Goal: Task Accomplishment & Management: Use online tool/utility

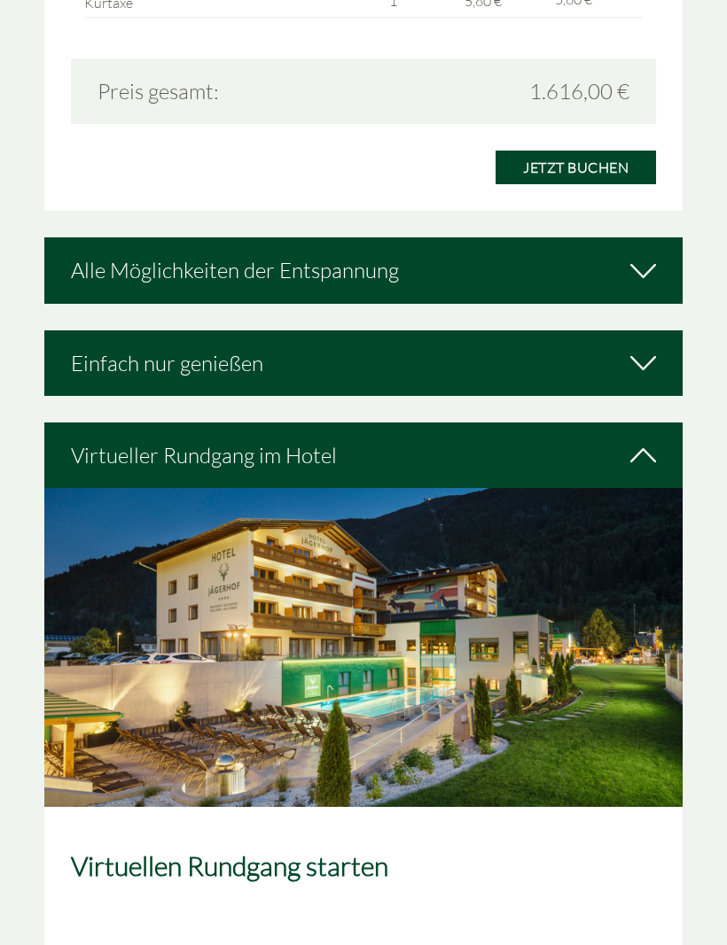
scroll to position [3117, 0]
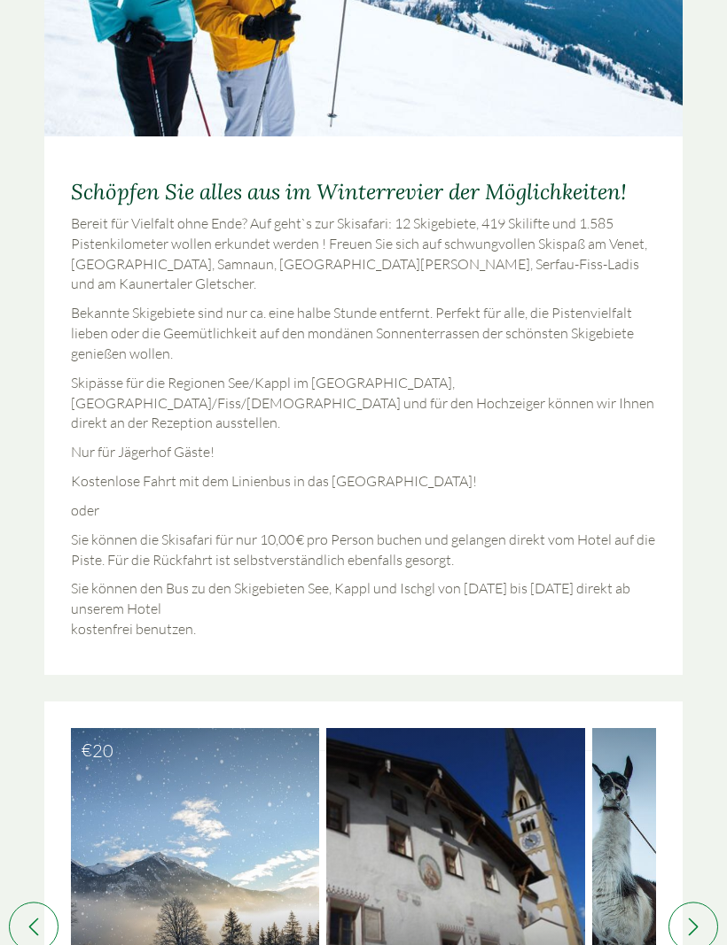
scroll to position [0, 809]
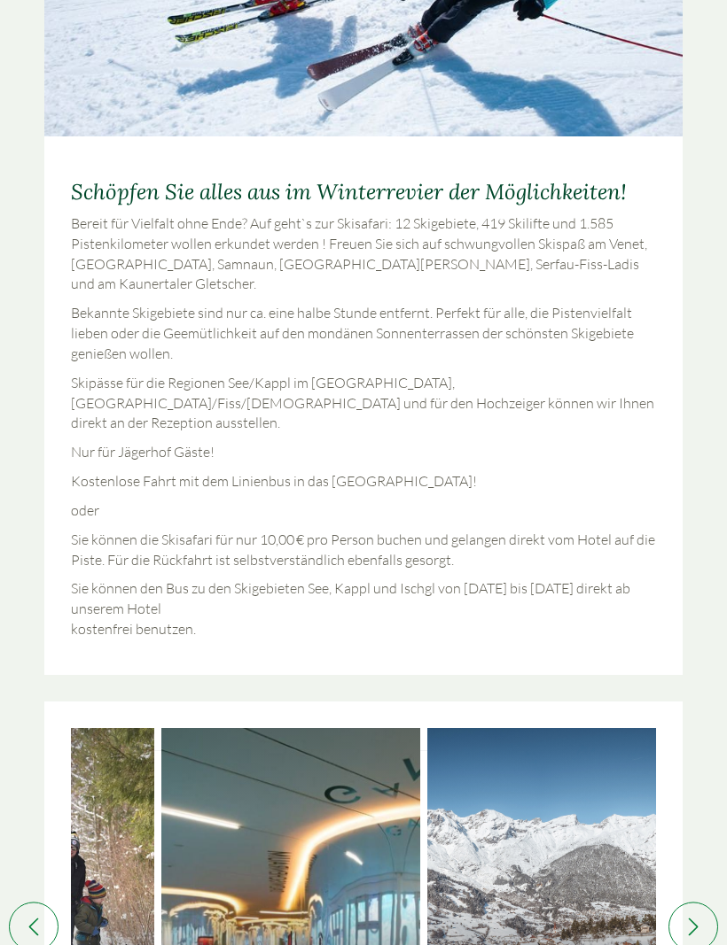
click at [642, 774] on div at bounding box center [556, 898] width 259 height 340
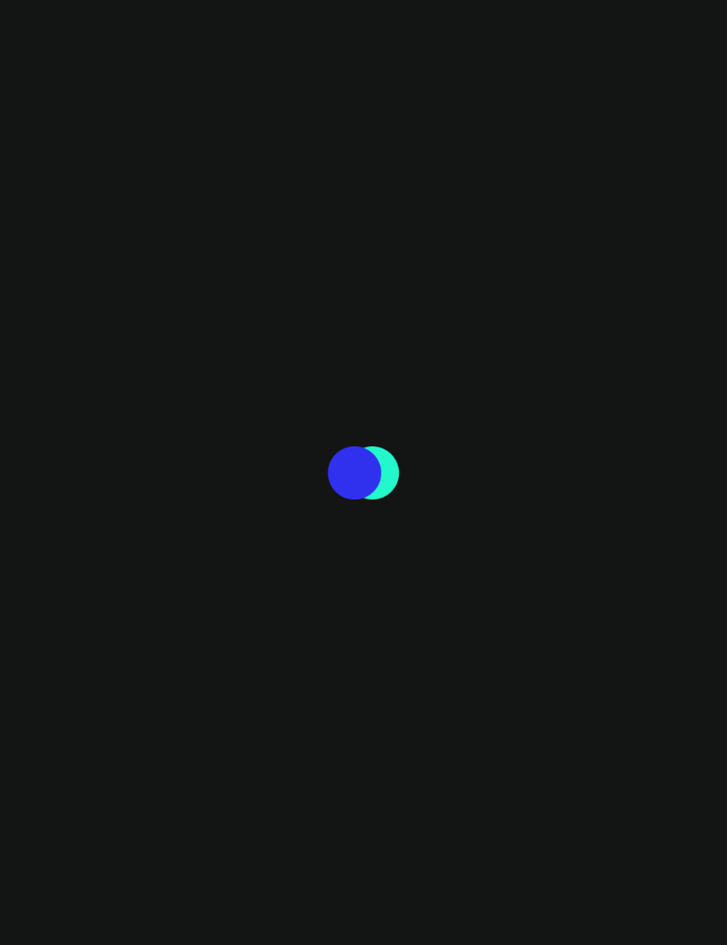
scroll to position [0, 1878]
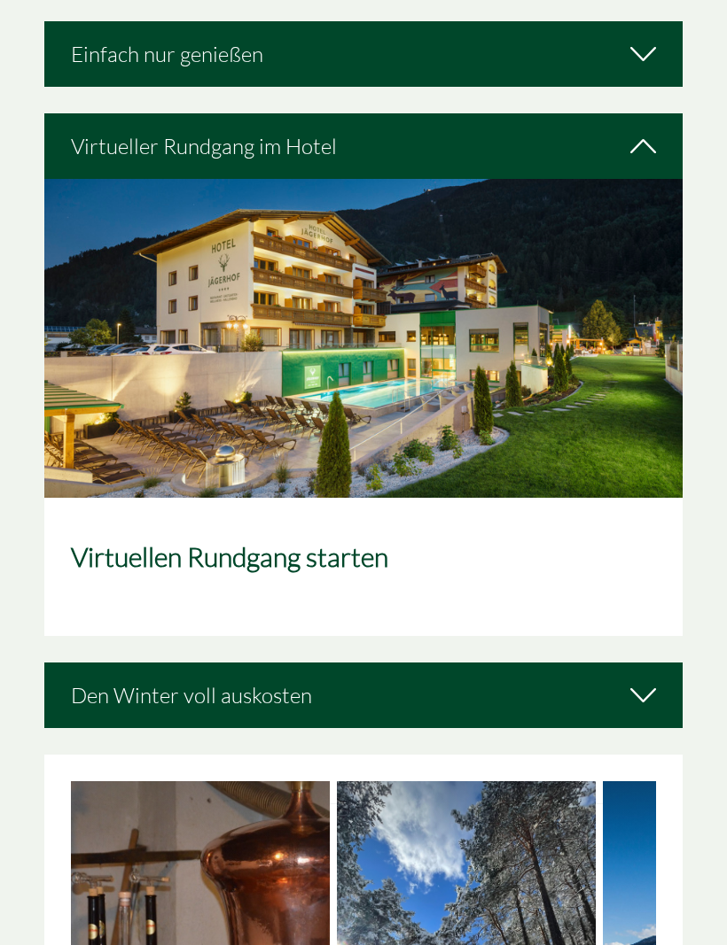
scroll to position [3419, 0]
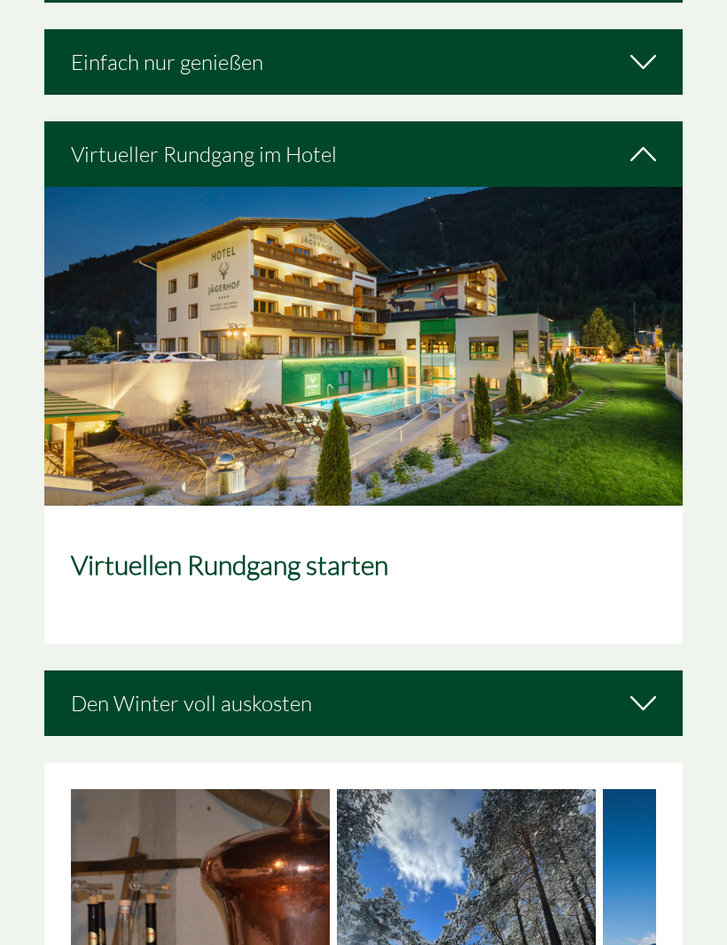
click at [646, 689] on icon at bounding box center [643, 704] width 26 height 30
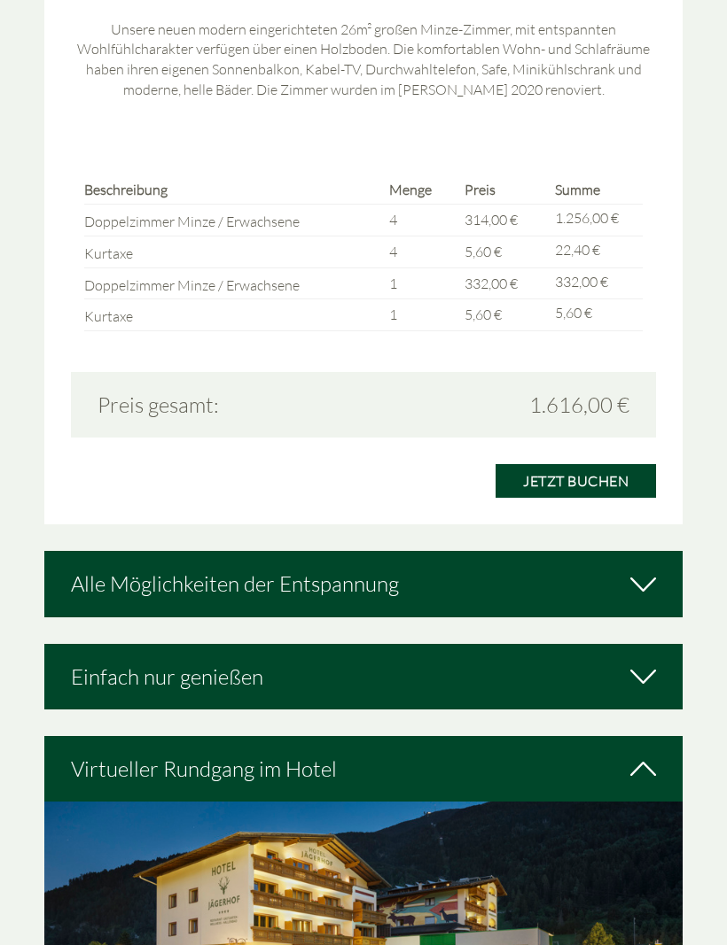
scroll to position [2803, 0]
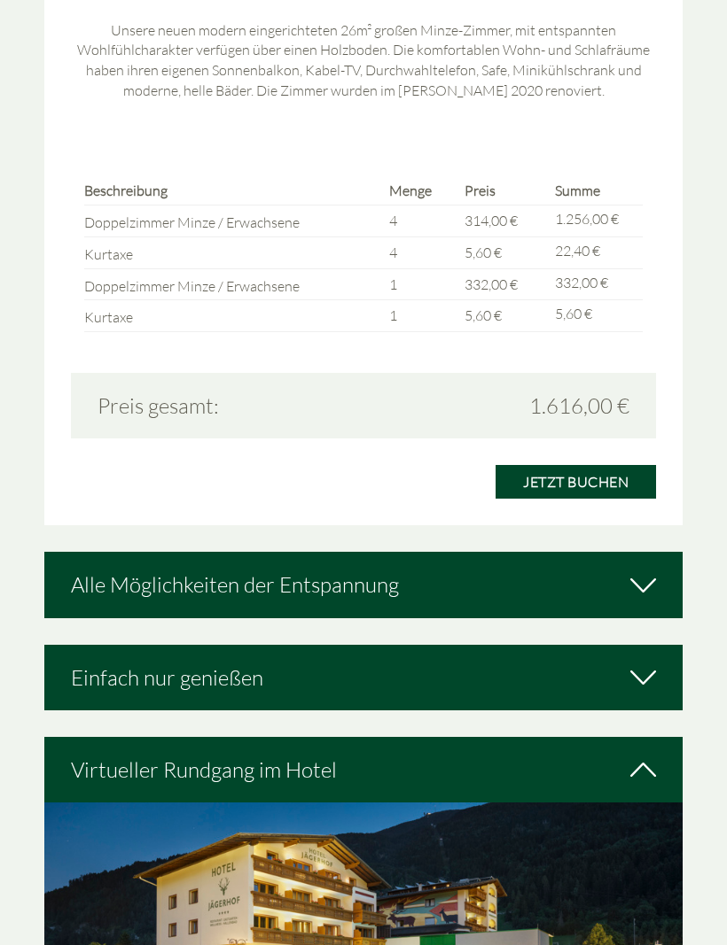
click at [647, 755] on icon at bounding box center [643, 770] width 26 height 30
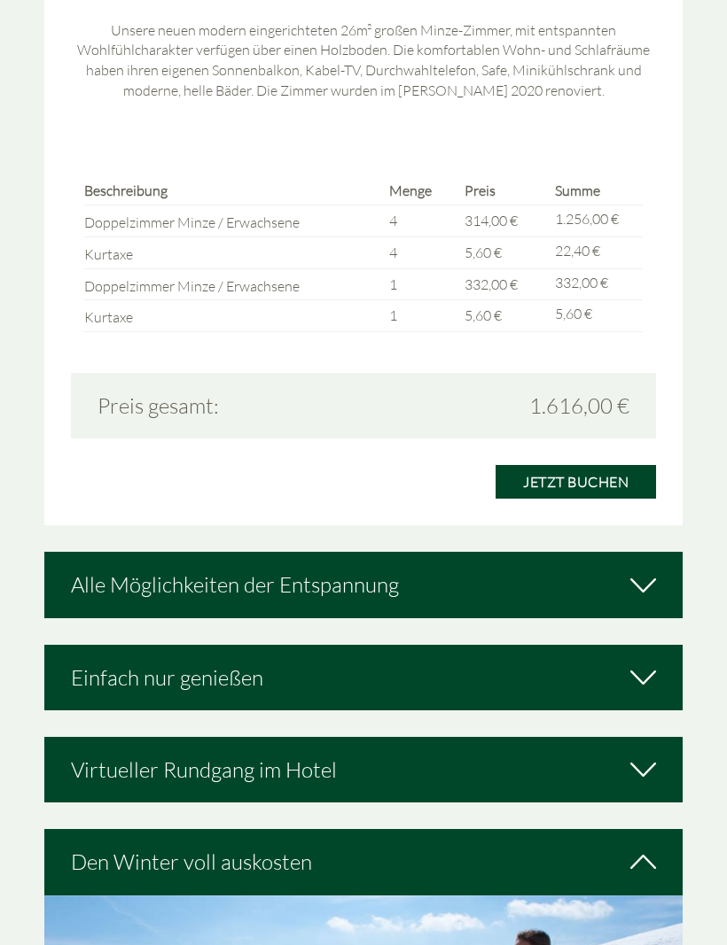
click at [650, 755] on icon at bounding box center [643, 770] width 26 height 30
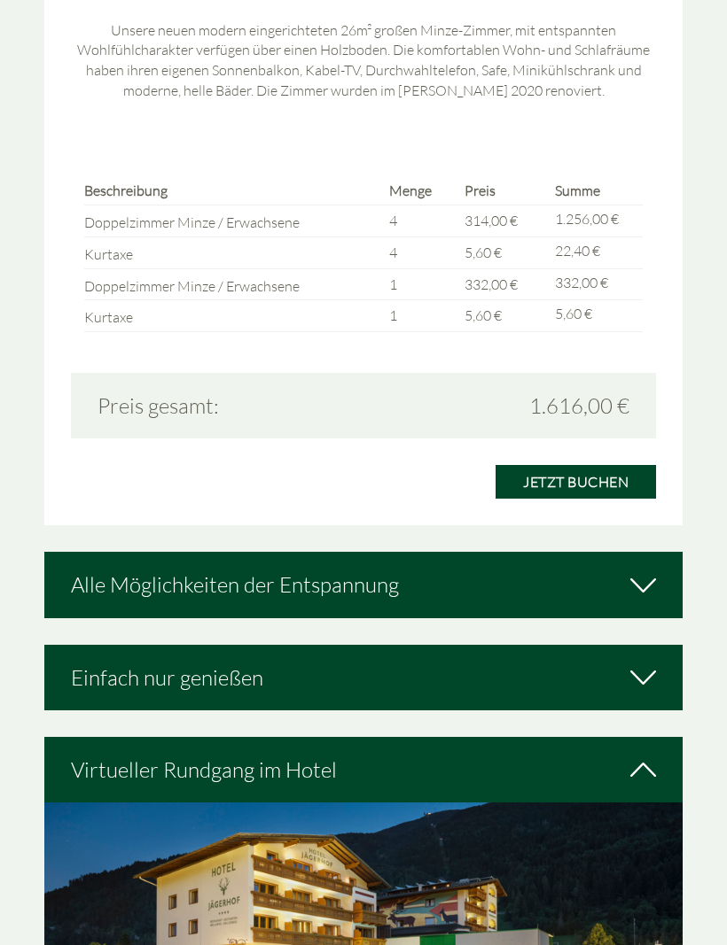
click at [641, 663] on icon at bounding box center [643, 678] width 26 height 30
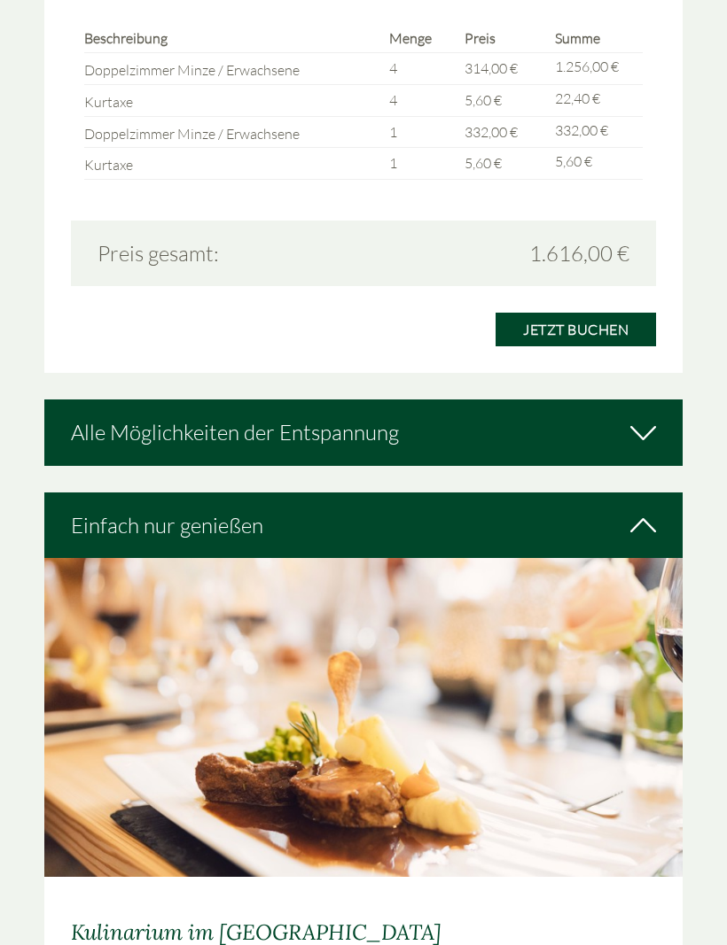
scroll to position [2955, 0]
click at [648, 417] on icon at bounding box center [643, 432] width 26 height 30
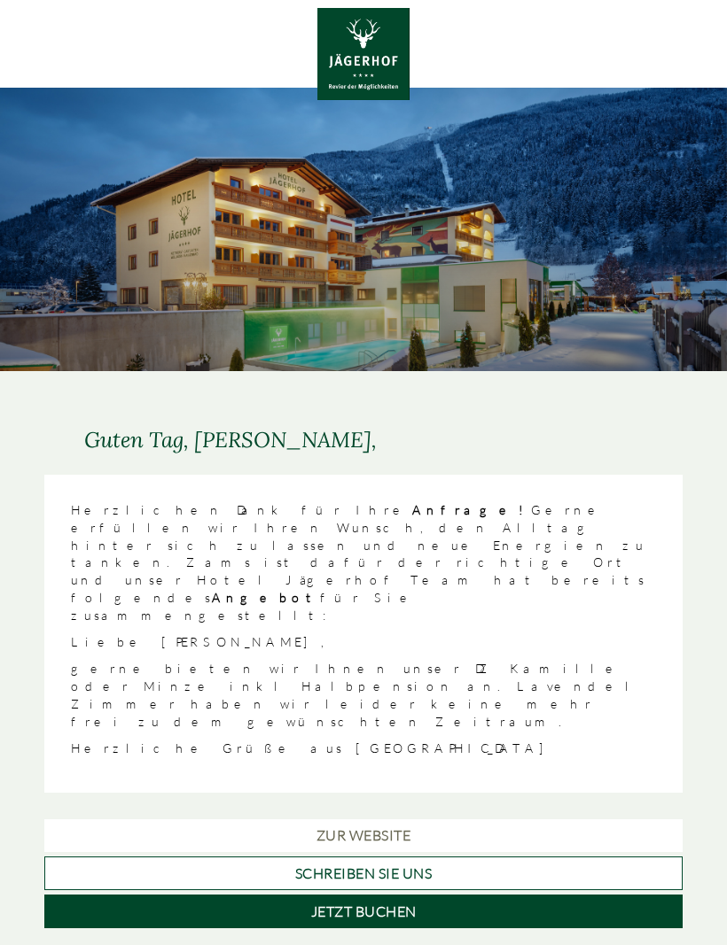
scroll to position [0, 0]
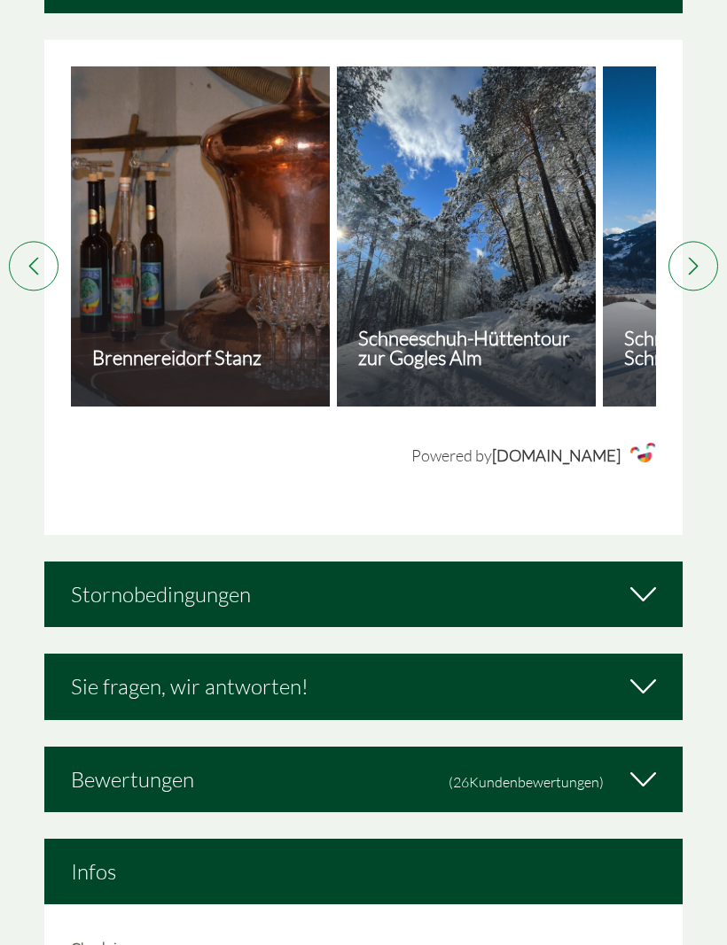
scroll to position [4144, 0]
